Goal: Find specific page/section: Find specific page/section

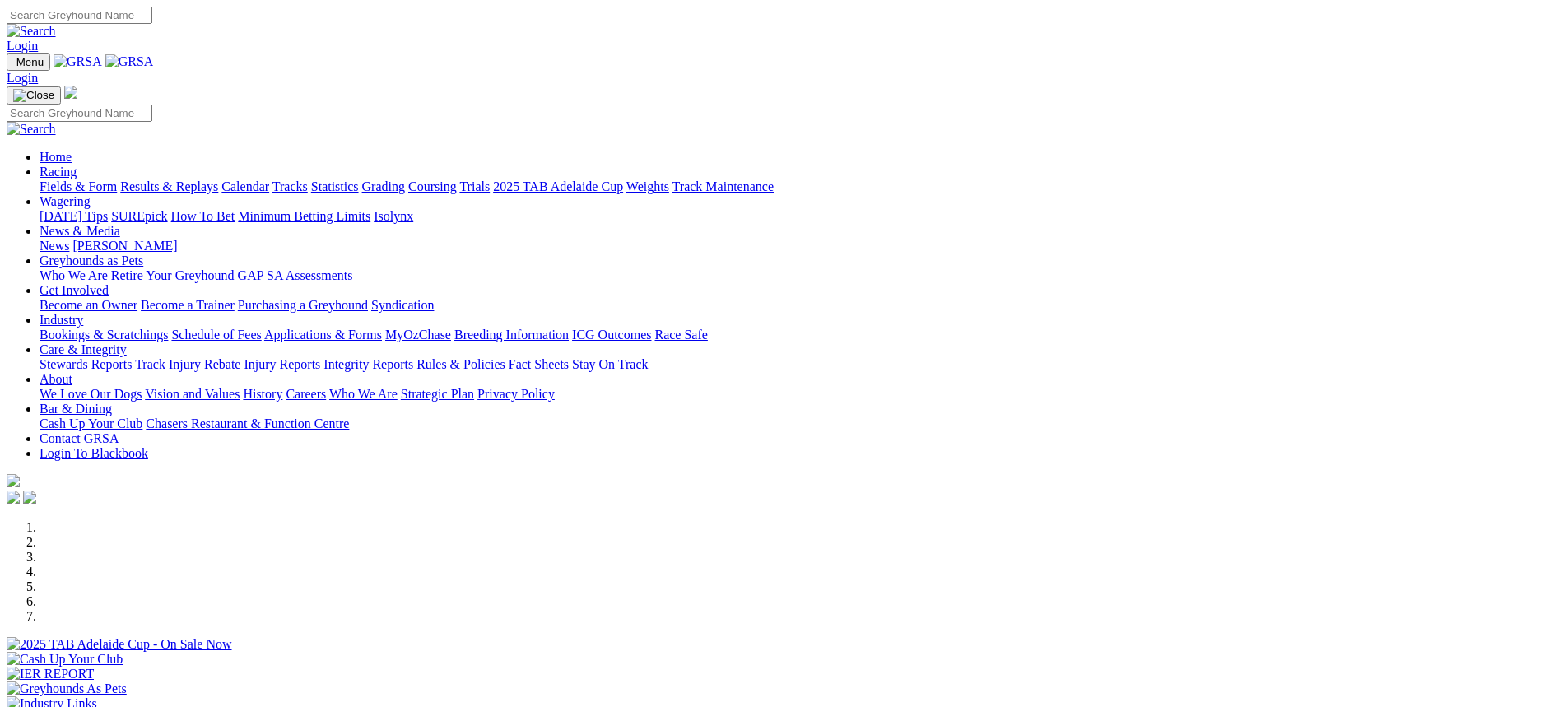
scroll to position [329, 0]
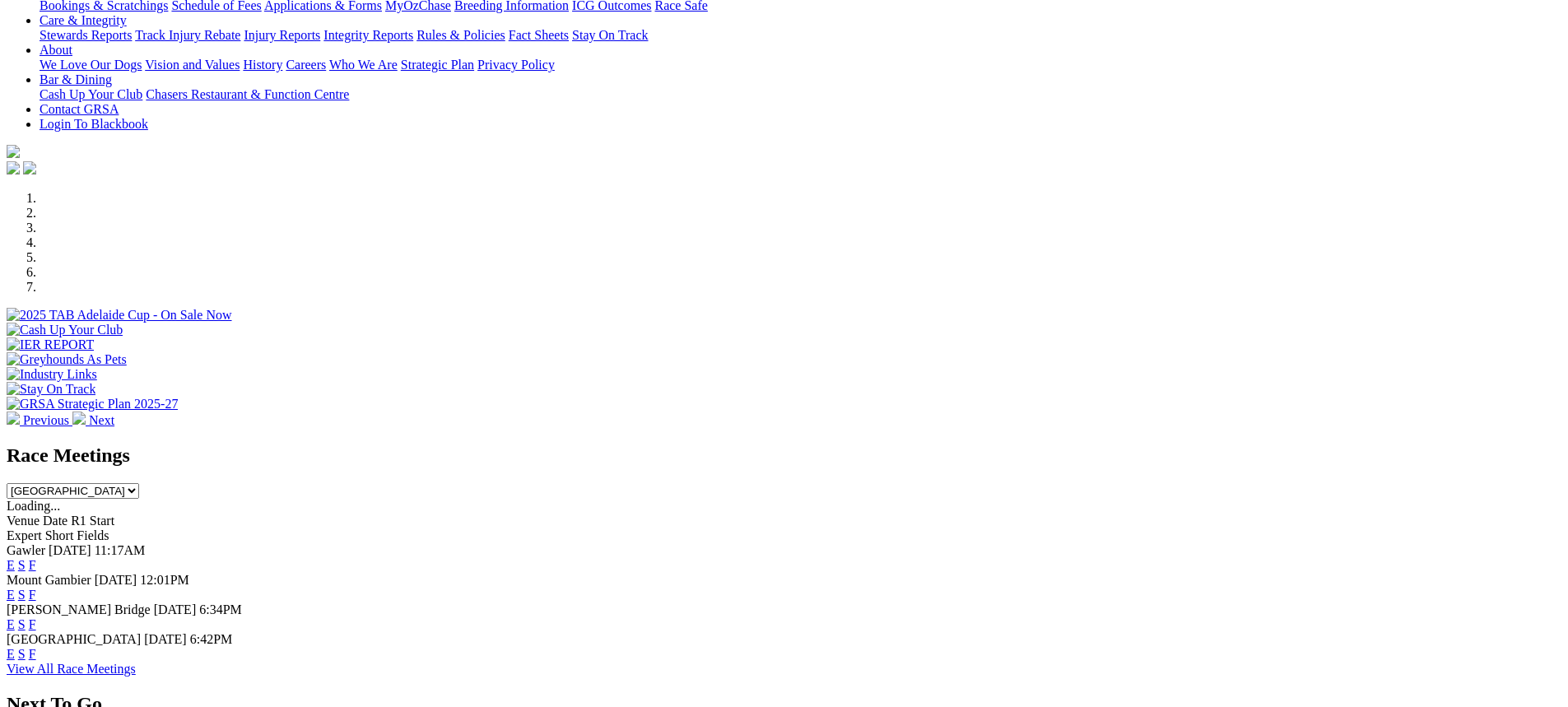
click at [36, 617] on link "F" at bounding box center [32, 624] width 7 height 14
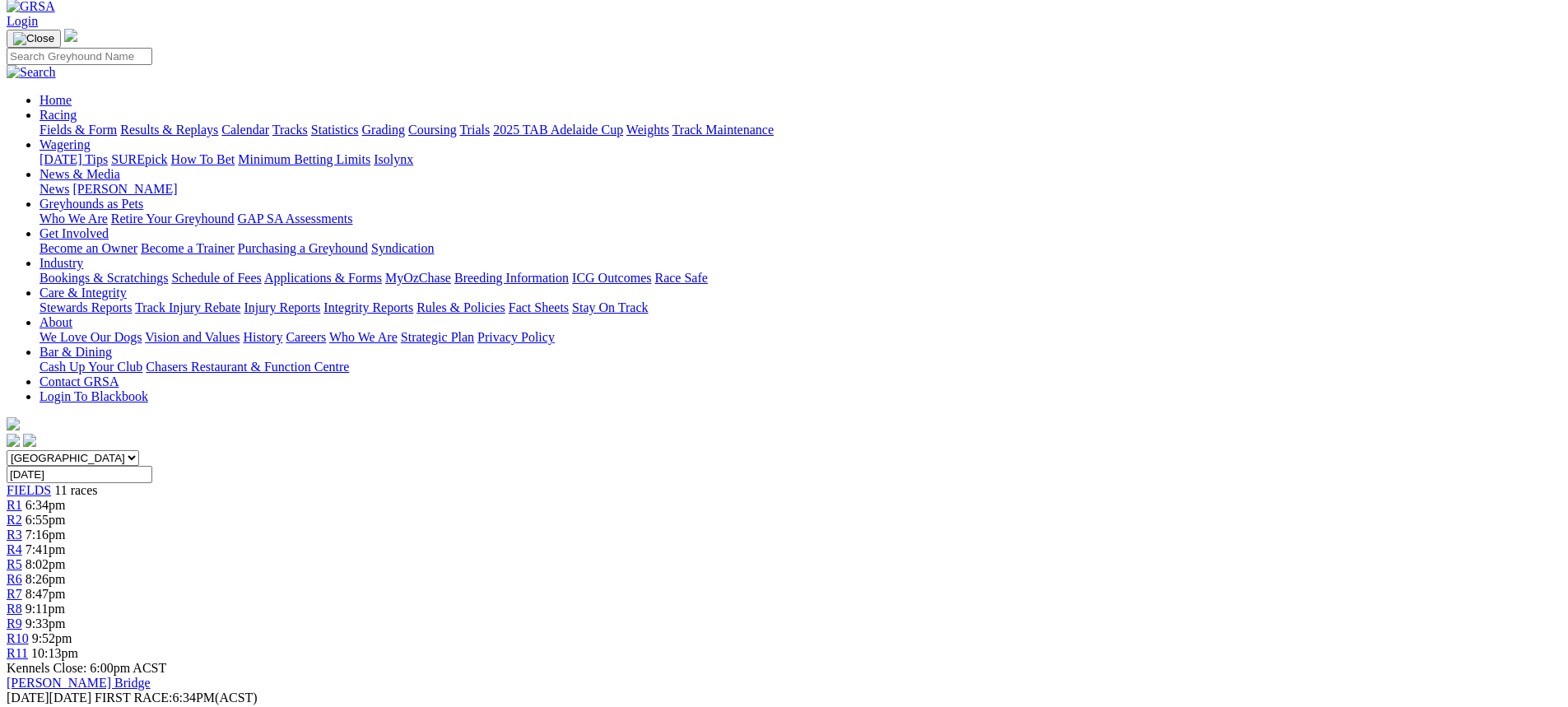
scroll to position [83, 0]
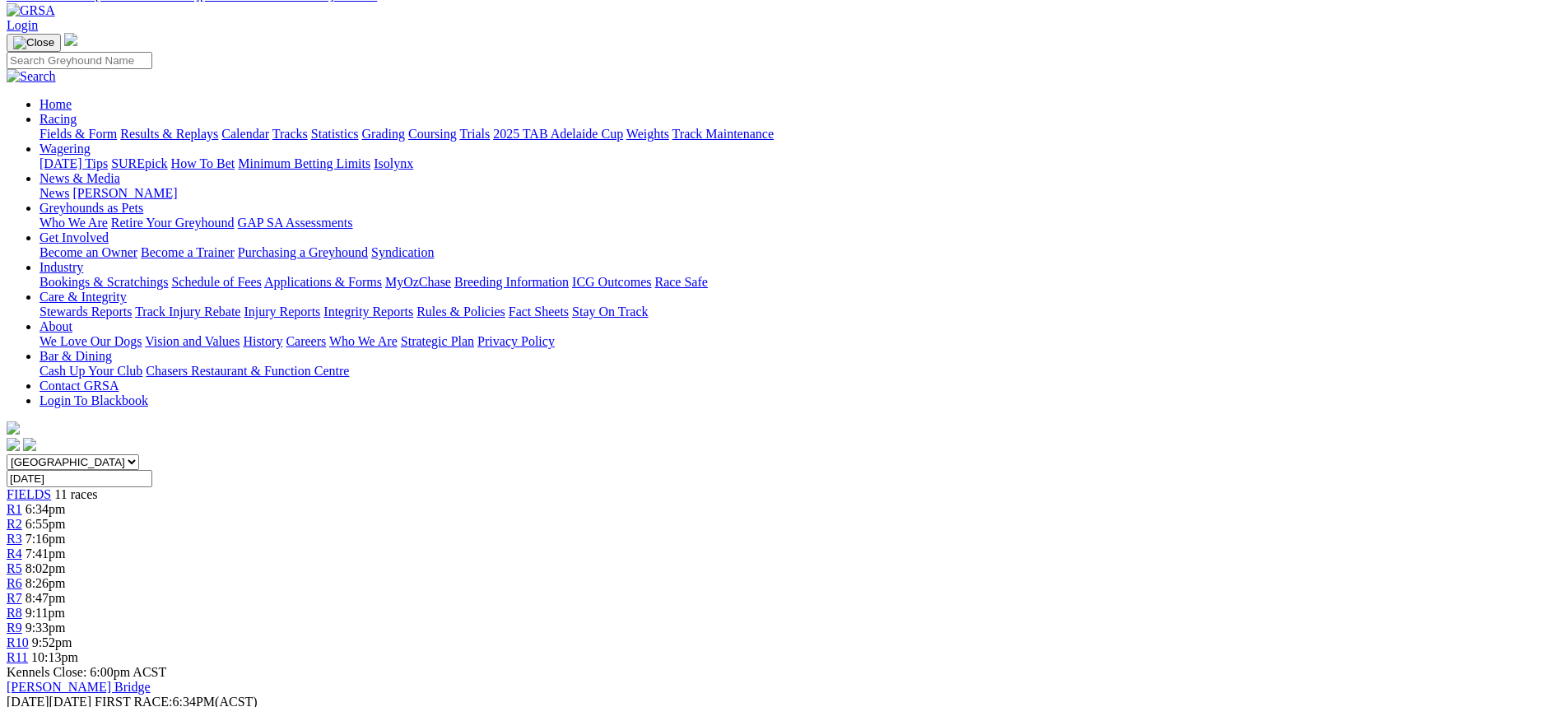
click at [117, 127] on link "Fields & Form" at bounding box center [79, 134] width 78 height 14
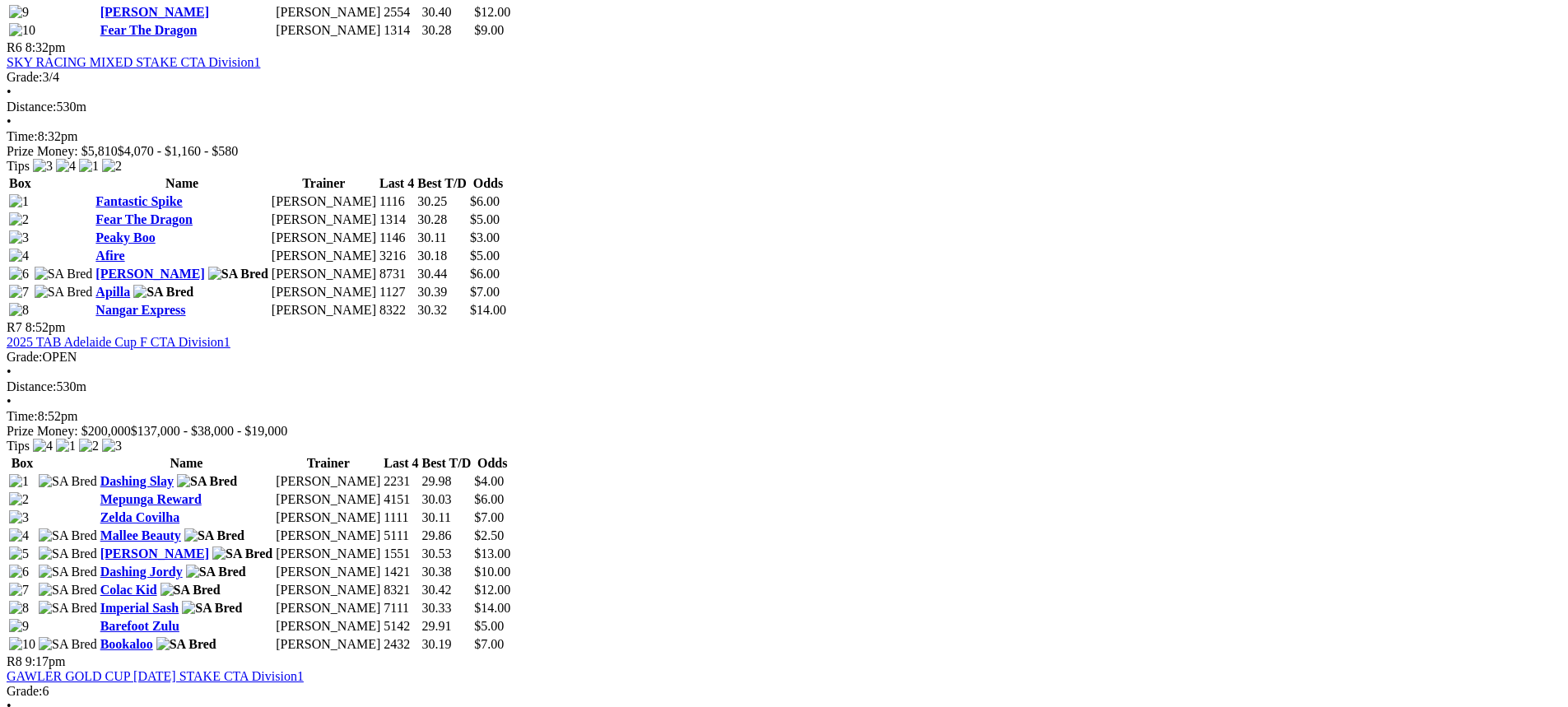
scroll to position [2469, 0]
